Goal: Check status

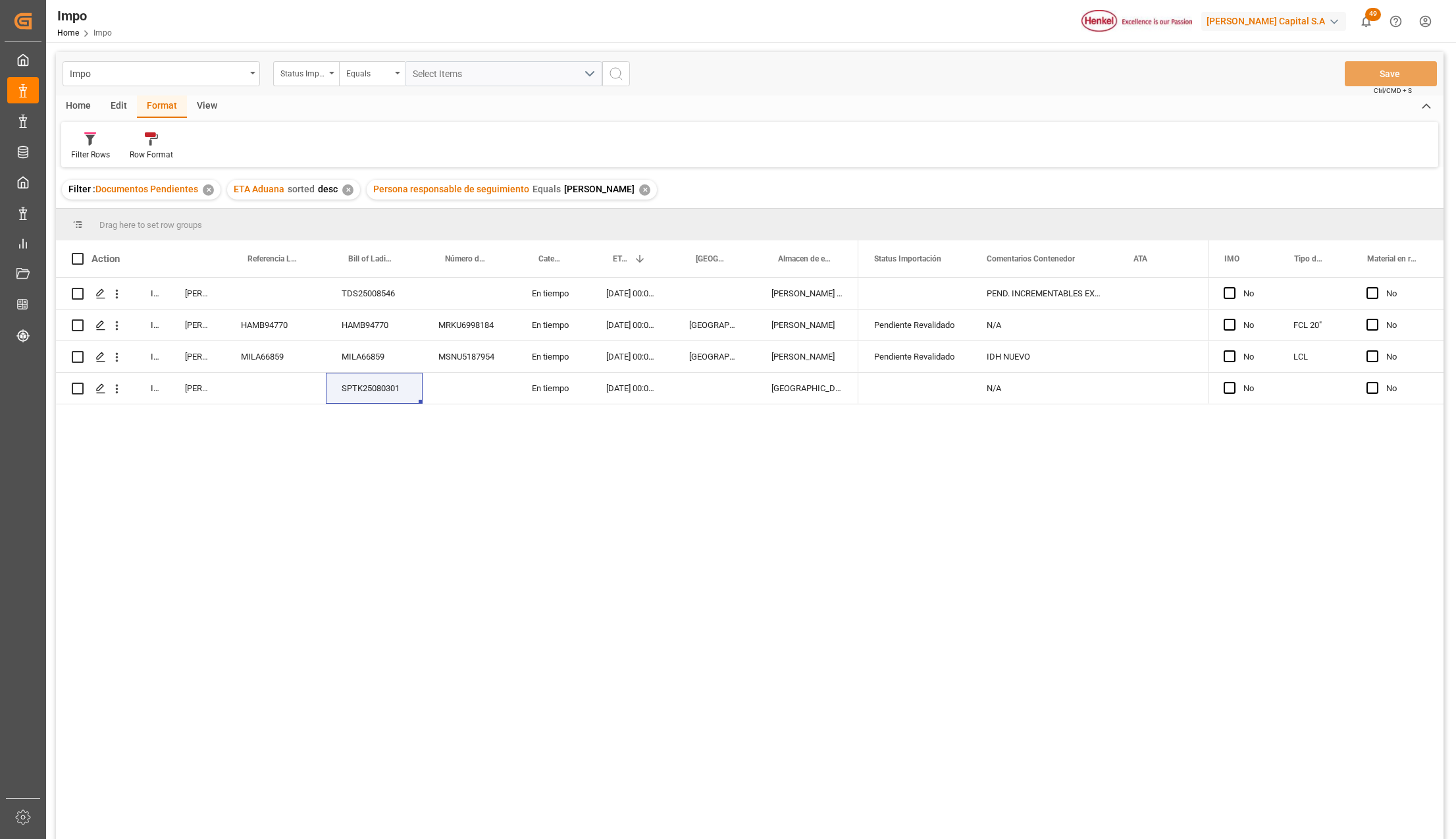
click at [300, 552] on div "In progress Karla Chavez TDS25008546 En tiempo 23-09-2025 00:00:00 Almer Tlalne…" at bounding box center [750, 560] width 1387 height 565
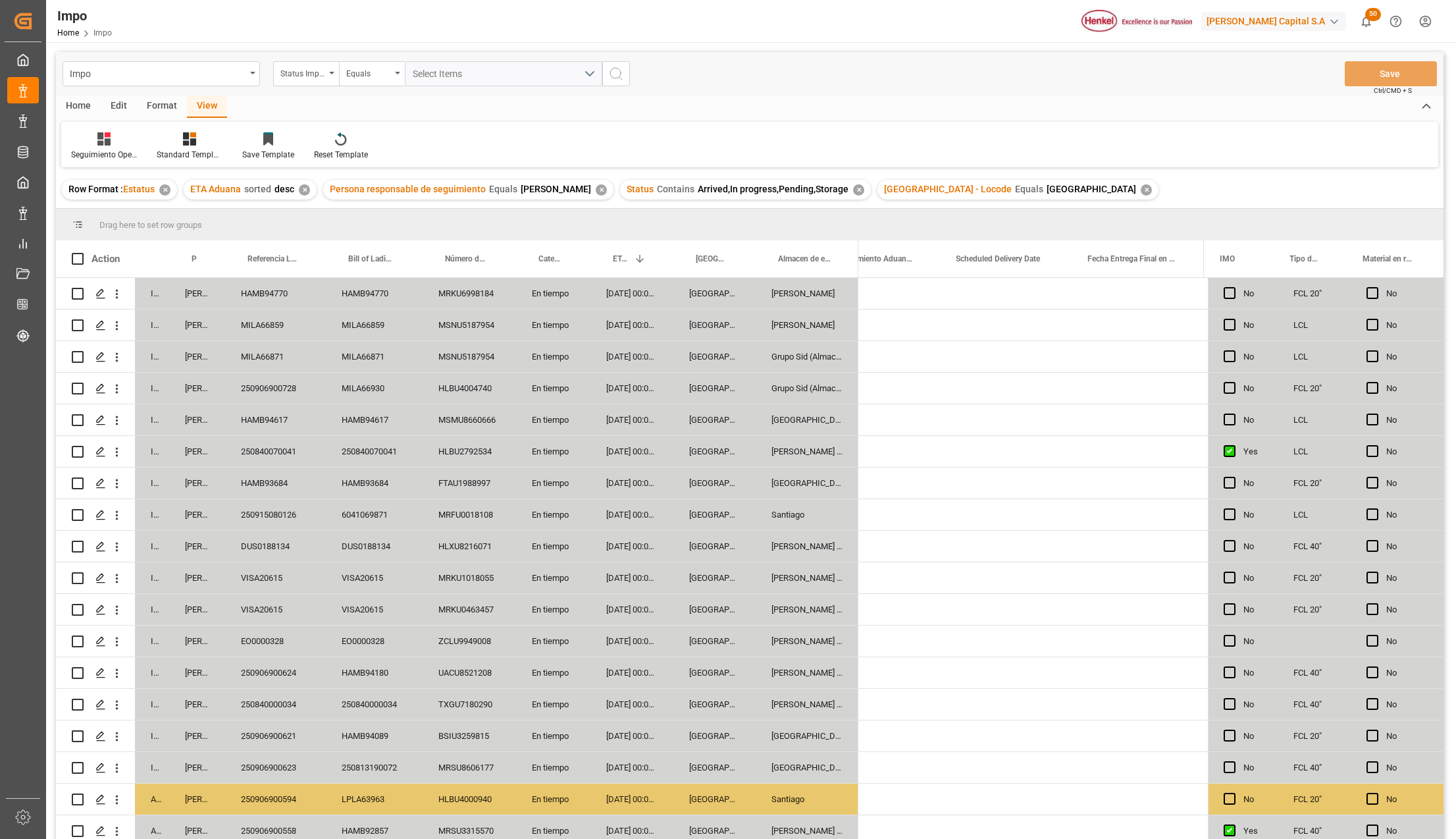
scroll to position [0, 3751]
